Goal: Task Accomplishment & Management: Complete application form

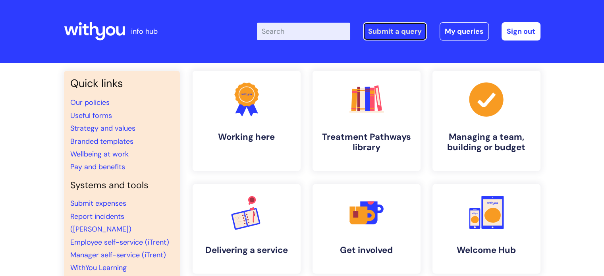
click at [379, 29] on link "Submit a query" at bounding box center [395, 31] width 64 height 18
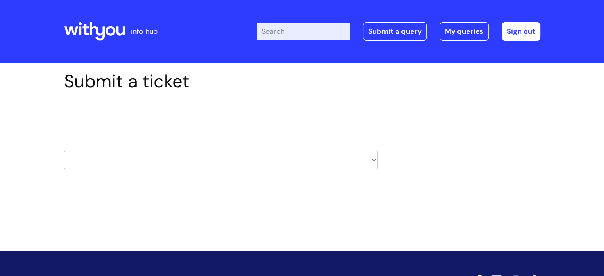
click at [373, 156] on select "HR / People IT and Support Clinical Drug Alerts Finance Accounts Data Support T…" at bounding box center [221, 160] width 314 height 18
select select "systems"
click at [64, 151] on select "HR / People IT and Support Clinical Drug Alerts Finance Accounts Data Support T…" at bounding box center [221, 160] width 314 height 18
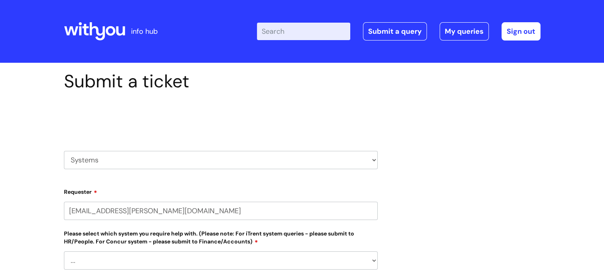
select select "80004157222"
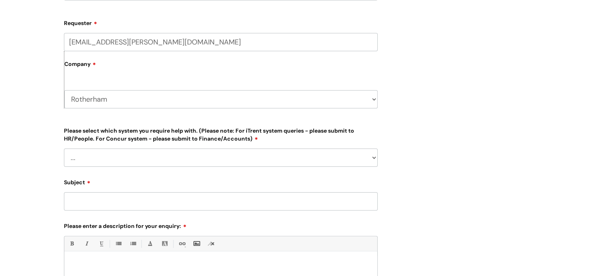
scroll to position [175, 0]
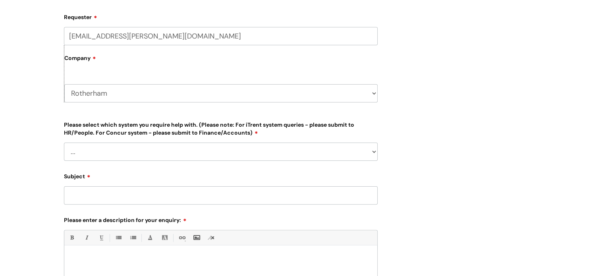
click at [373, 152] on select "... [PERSON_NAME] Helpdesk [DATE][DOMAIN_NAME] Nebula fault ILLY CarePath fault…" at bounding box center [221, 152] width 314 height 18
select select "Nebula fault"
click at [64, 143] on select "... [PERSON_NAME] Helpdesk [DATE][DOMAIN_NAME] Nebula fault ILLY CarePath fault…" at bounding box center [221, 152] width 314 height 18
click at [184, 202] on input "Subject" at bounding box center [221, 195] width 314 height 18
type input "Unable to logon"
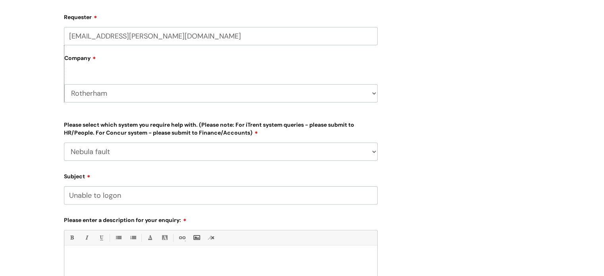
click at [117, 262] on p at bounding box center [220, 259] width 301 height 7
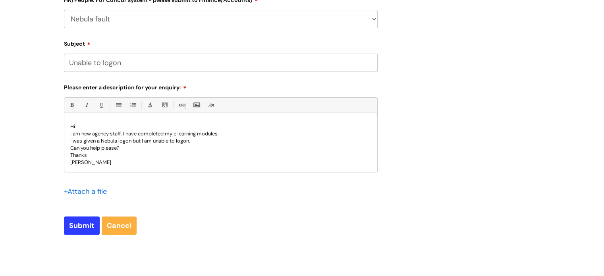
scroll to position [318, 0]
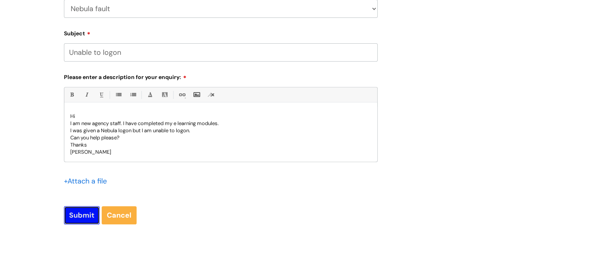
click at [74, 219] on input "Submit" at bounding box center [82, 215] width 36 height 18
type input "Please Wait..."
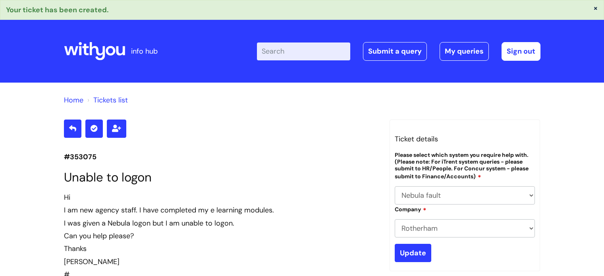
select select "Nebula fault"
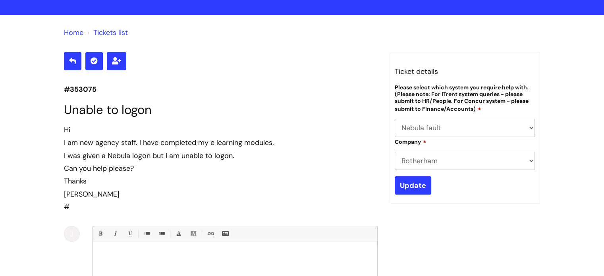
scroll to position [79, 0]
